Goal: Book appointment/travel/reservation

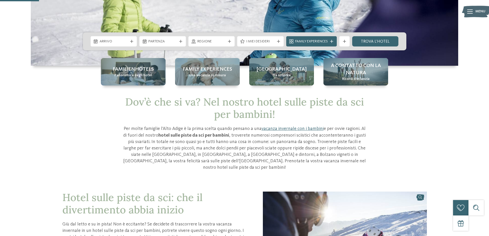
click at [123, 43] on span "Arrivo" at bounding box center [114, 41] width 28 height 5
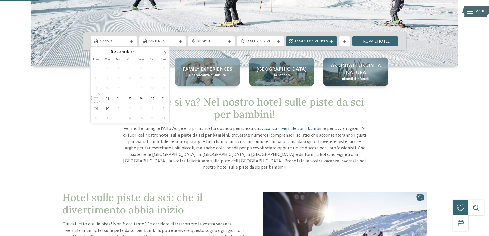
click at [166, 50] on span at bounding box center [165, 51] width 9 height 9
click at [165, 51] on span at bounding box center [165, 51] width 9 height 9
type input "****"
click at [165, 51] on span at bounding box center [165, 51] width 9 height 9
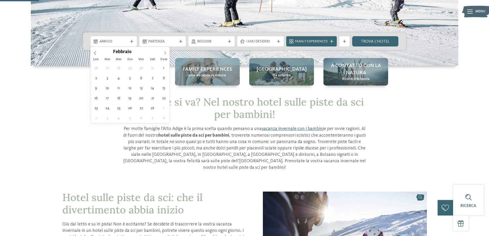
click at [165, 51] on span at bounding box center [165, 51] width 9 height 9
type div "[DATE]"
type input "****"
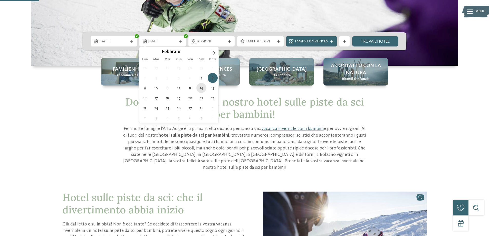
type div "[DATE]"
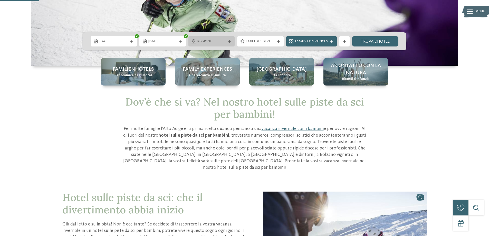
click at [213, 42] on span "Regione" at bounding box center [211, 41] width 28 height 5
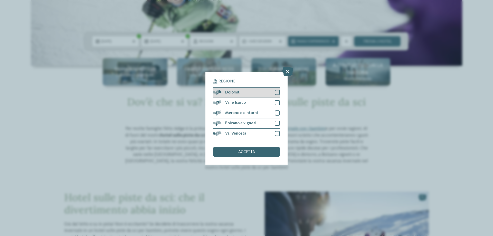
click at [275, 92] on div at bounding box center [276, 92] width 5 height 5
click at [276, 102] on div at bounding box center [276, 102] width 5 height 5
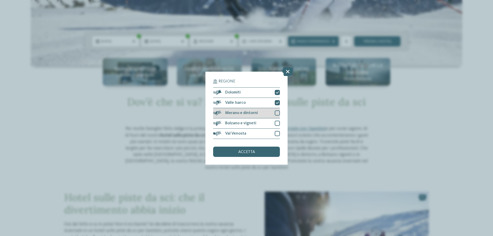
click at [277, 111] on div at bounding box center [276, 112] width 5 height 5
click at [277, 123] on div at bounding box center [276, 123] width 5 height 5
click at [277, 132] on div at bounding box center [276, 133] width 5 height 5
click at [253, 154] on div "accetta" at bounding box center [246, 151] width 67 height 10
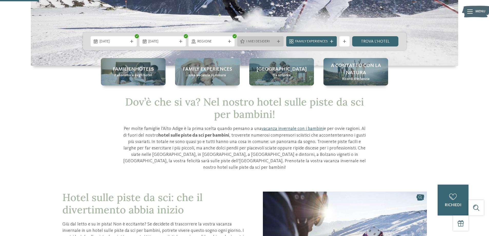
click at [255, 42] on span "I miei desideri" at bounding box center [260, 41] width 28 height 5
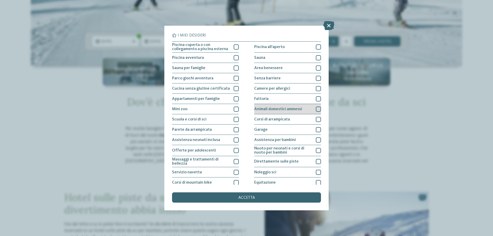
click at [316, 111] on div at bounding box center [318, 108] width 5 height 5
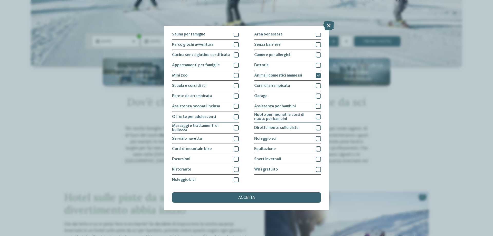
scroll to position [34, 0]
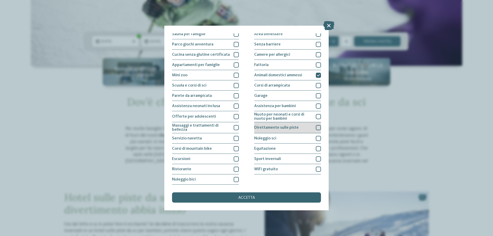
click at [316, 129] on div at bounding box center [318, 127] width 5 height 5
click at [317, 129] on icon at bounding box center [318, 127] width 3 height 3
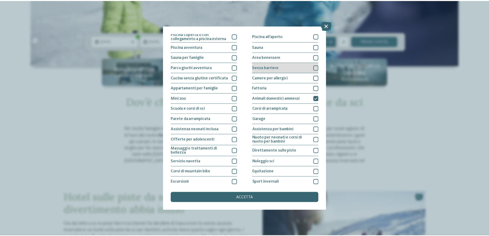
scroll to position [0, 0]
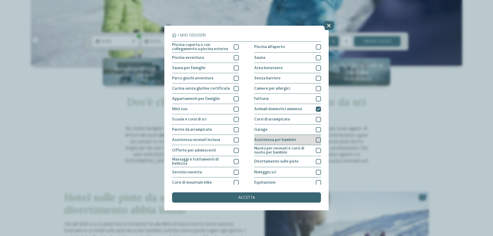
click at [316, 139] on div at bounding box center [318, 139] width 5 height 5
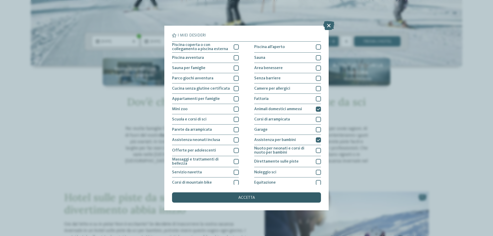
click at [246, 194] on div "accetta" at bounding box center [246, 197] width 149 height 10
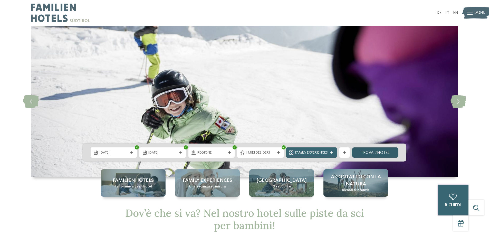
click at [382, 151] on link "trova l’hotel" at bounding box center [375, 152] width 46 height 10
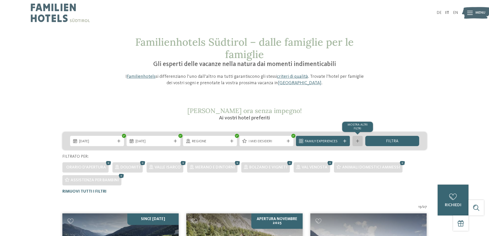
click at [357, 141] on icon at bounding box center [357, 140] width 3 height 3
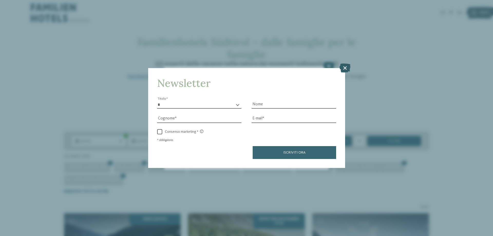
click at [345, 68] on icon at bounding box center [344, 67] width 11 height 9
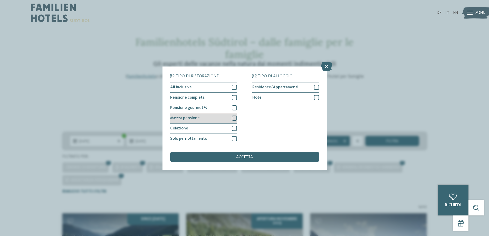
click at [233, 117] on div at bounding box center [234, 117] width 5 height 5
click at [234, 156] on div "accetta" at bounding box center [244, 157] width 149 height 10
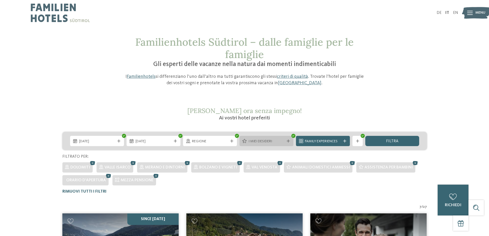
click at [271, 142] on span "I miei desideri" at bounding box center [266, 141] width 36 height 5
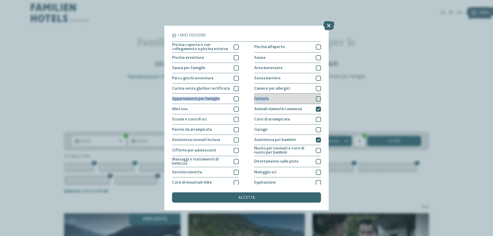
drag, startPoint x: 317, startPoint y: 89, endPoint x: 317, endPoint y: 103, distance: 13.6
click at [317, 103] on div "Piscina coperta o con collegamento a piscina esterna Piscina all'aperto Piscina…" at bounding box center [246, 129] width 149 height 177
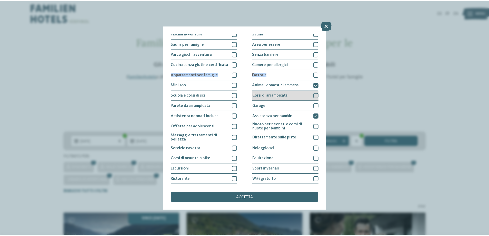
scroll to position [34, 0]
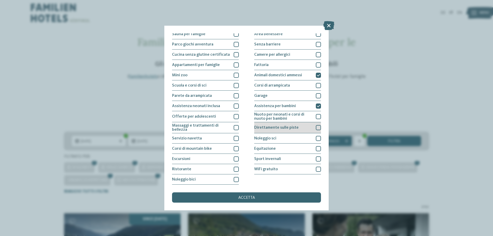
click at [316, 125] on div at bounding box center [318, 127] width 5 height 5
click at [249, 197] on span "accetta" at bounding box center [246, 197] width 17 height 4
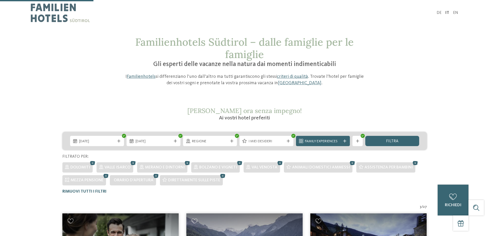
scroll to position [222, 0]
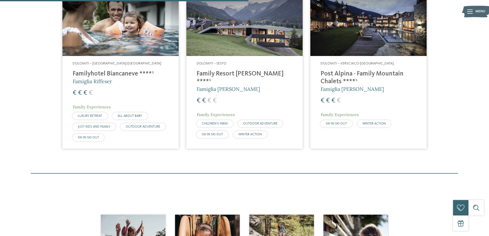
click at [235, 74] on h4 "Family Resort [PERSON_NAME] ****ˢ" at bounding box center [245, 77] width 96 height 15
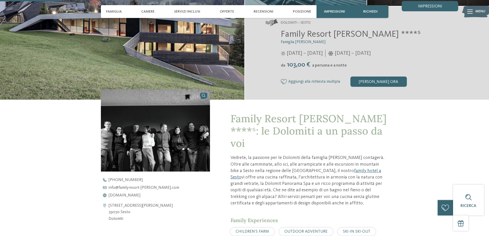
scroll to position [222, 0]
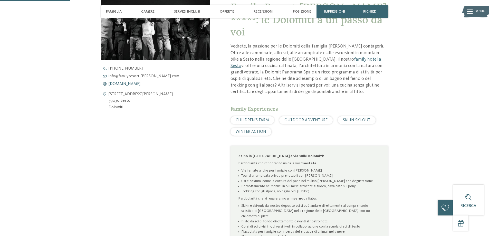
click at [129, 83] on span "www.familyresort-rainer.com" at bounding box center [125, 84] width 32 height 4
